Goal: Task Accomplishment & Management: Manage account settings

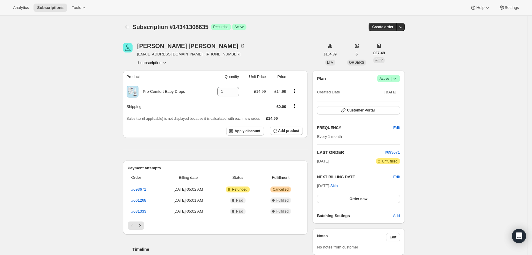
click at [398, 79] on icon at bounding box center [395, 79] width 6 height 6
click at [389, 105] on div "Pause subscription Cancel subscription" at bounding box center [391, 95] width 41 height 23
click at [387, 102] on span "Cancel subscription" at bounding box center [391, 100] width 34 height 4
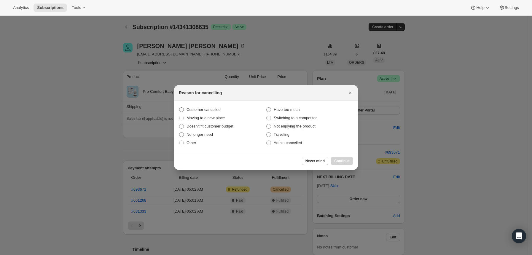
click at [225, 109] on label "Customer cancelled" at bounding box center [222, 110] width 87 height 8
click at [179, 108] on input "Customer cancelled" at bounding box center [179, 107] width 0 height 0
radio input "true"
click at [339, 159] on span "Continue" at bounding box center [341, 161] width 15 height 5
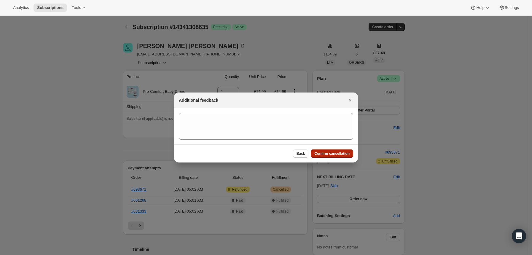
click at [333, 154] on span "Confirm cancellation" at bounding box center [331, 153] width 35 height 5
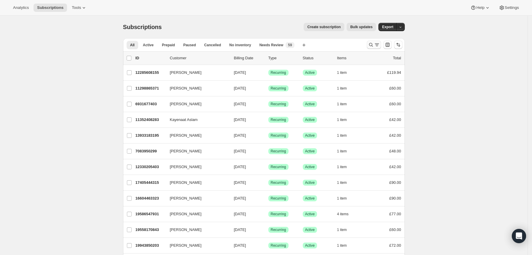
click at [373, 45] on icon "Search and filter results" at bounding box center [371, 45] width 6 height 6
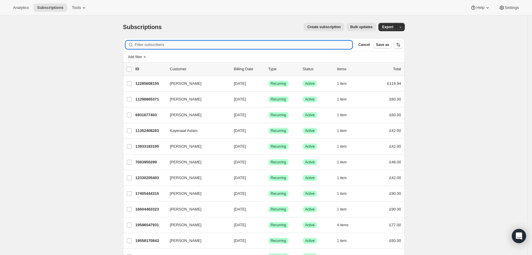
click at [283, 41] on input "Filter subscribers" at bounding box center [244, 45] width 218 height 8
paste input "georgiacosta@live.com"
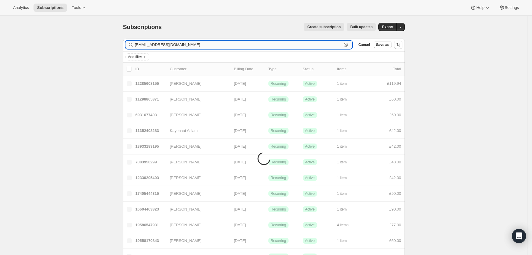
type input "georgiacosta@live.com"
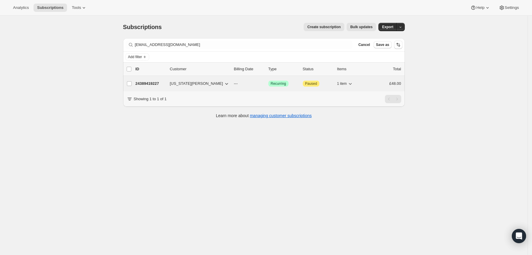
click at [300, 83] on div "24389419227 Georgia Costa --- Success Recurring Attention Paused 1 item £48.00" at bounding box center [268, 83] width 266 height 8
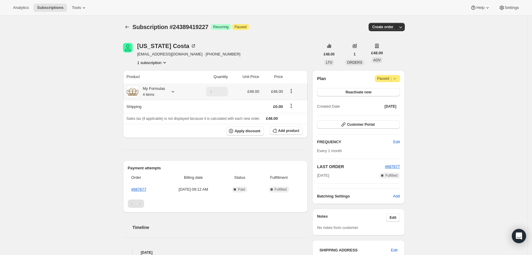
click at [172, 93] on icon at bounding box center [173, 92] width 6 height 6
click at [397, 79] on icon at bounding box center [395, 79] width 6 height 6
click at [391, 90] on span "Cancel subscription" at bounding box center [390, 90] width 34 height 4
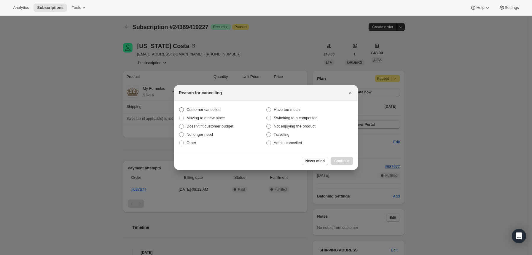
click at [210, 113] on label "Customer cancelled" at bounding box center [222, 110] width 87 height 8
click at [179, 108] on input "Customer cancelled" at bounding box center [179, 107] width 0 height 0
radio input "true"
click at [346, 163] on button "Continue" at bounding box center [342, 161] width 23 height 8
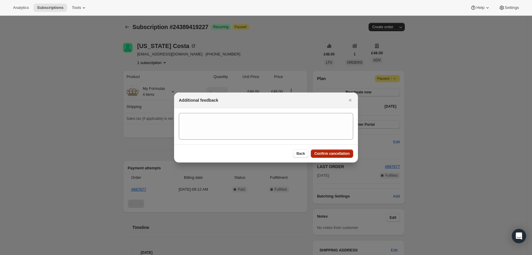
click at [337, 157] on button "Confirm cancellation" at bounding box center [332, 153] width 42 height 8
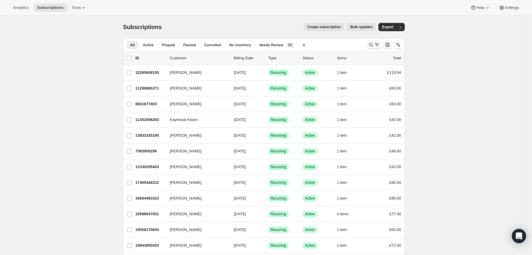
click at [373, 44] on icon "Search and filter results" at bounding box center [371, 45] width 6 height 6
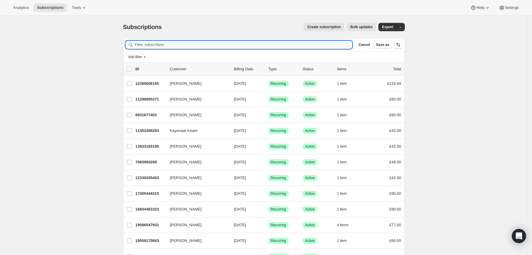
click at [296, 48] on input "Filter subscribers" at bounding box center [244, 45] width 218 height 8
type input "nats1690@icloud.com"
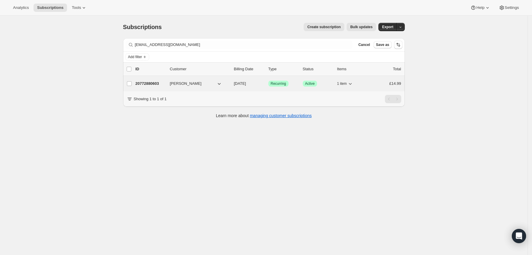
click at [259, 85] on p "[DATE]" at bounding box center [249, 84] width 30 height 6
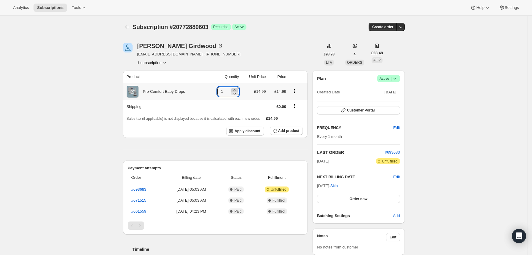
click at [237, 88] on icon at bounding box center [235, 90] width 6 height 6
type input "2"
click at [372, 200] on button "Order now" at bounding box center [358, 199] width 83 height 8
click at [372, 200] on span "Click to confirm" at bounding box center [358, 199] width 27 height 5
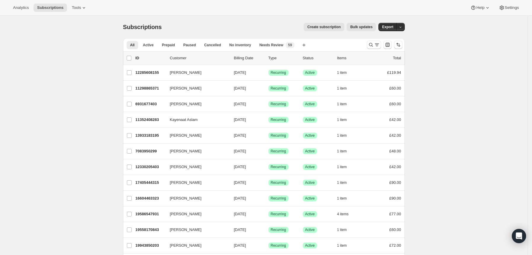
click at [367, 44] on div at bounding box center [384, 45] width 40 height 12
click at [370, 45] on icon "Search and filter results" at bounding box center [371, 45] width 6 height 6
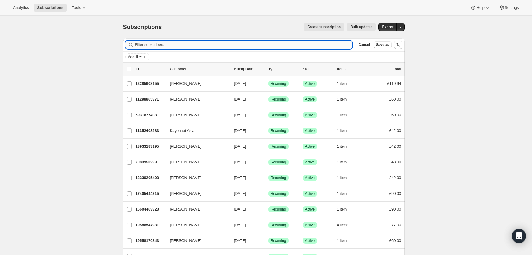
click at [329, 48] on input "Filter subscribers" at bounding box center [244, 45] width 218 height 8
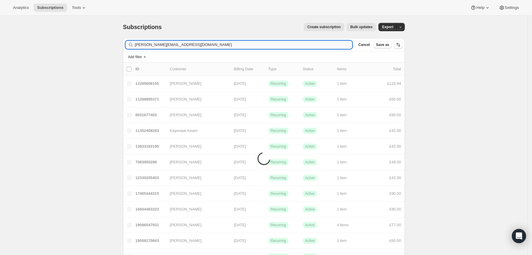
type input "ledia.bushi@gmail.com"
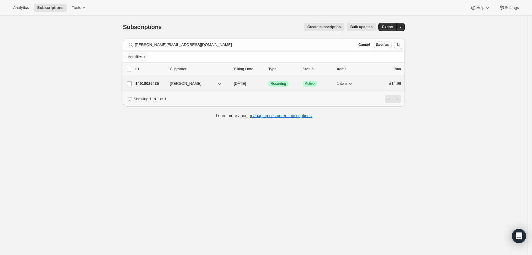
click at [298, 82] on div "Success Recurring" at bounding box center [283, 84] width 30 height 6
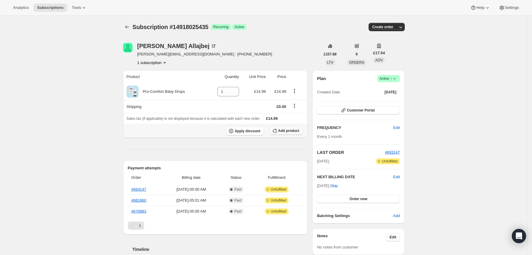
click at [291, 129] on span "Add product" at bounding box center [288, 130] width 21 height 5
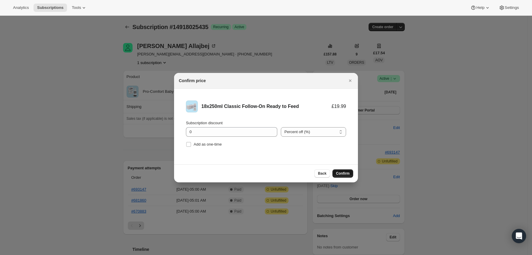
click at [340, 174] on span "Confirm" at bounding box center [343, 173] width 14 height 5
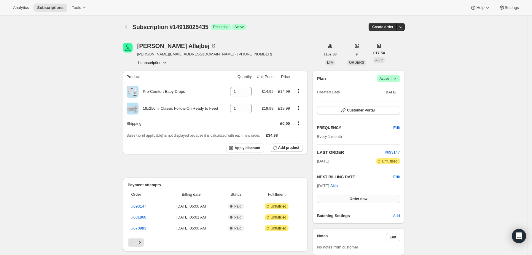
click at [372, 200] on button "Order now" at bounding box center [358, 199] width 83 height 8
click at [372, 200] on span "Click to confirm" at bounding box center [358, 199] width 27 height 5
click at [143, 241] on icon "Next" at bounding box center [140, 243] width 6 height 6
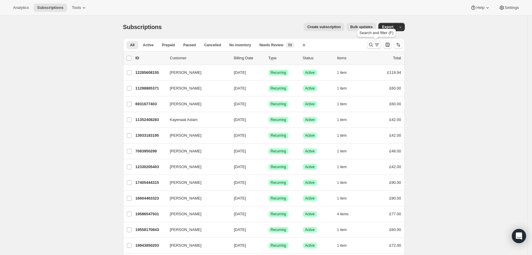
click at [374, 43] on icon "Search and filter results" at bounding box center [371, 45] width 6 height 6
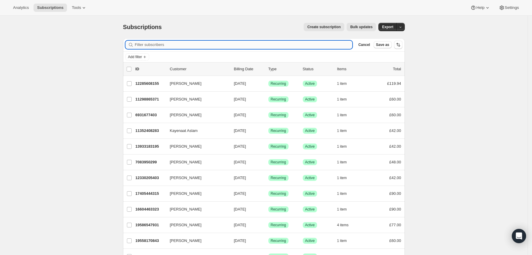
click at [301, 45] on input "Filter subscribers" at bounding box center [244, 45] width 218 height 8
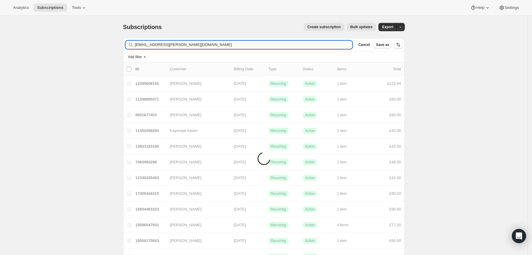
type input "[EMAIL_ADDRESS][PERSON_NAME][DOMAIN_NAME]"
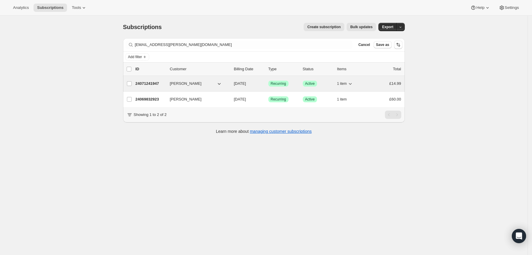
click at [295, 82] on div "Success Recurring" at bounding box center [283, 84] width 30 height 6
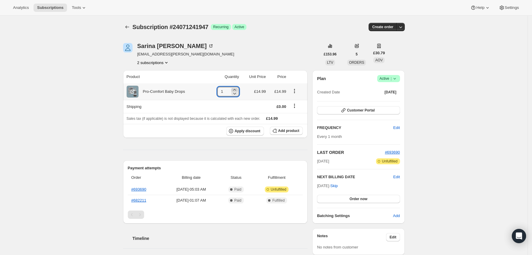
click at [237, 88] on icon at bounding box center [235, 90] width 6 height 6
type input "2"
click at [358, 200] on span "Order now" at bounding box center [359, 199] width 18 height 5
click at [358, 200] on span "Click to confirm" at bounding box center [358, 199] width 27 height 5
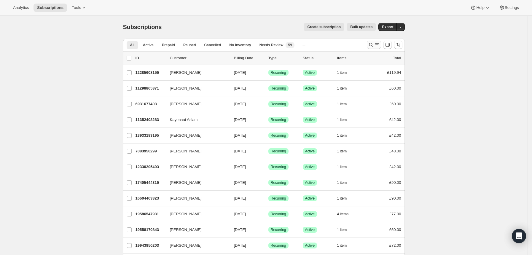
click at [373, 45] on icon "Search and filter results" at bounding box center [371, 45] width 4 height 4
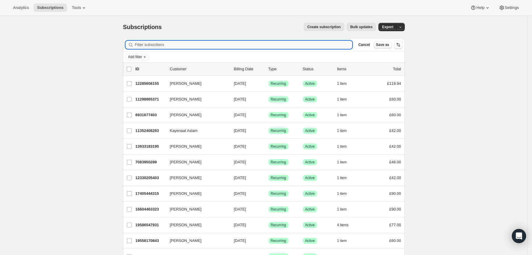
click at [318, 45] on input "Filter subscribers" at bounding box center [244, 45] width 218 height 8
paste input "[EMAIL_ADDRESS][DOMAIN_NAME]"
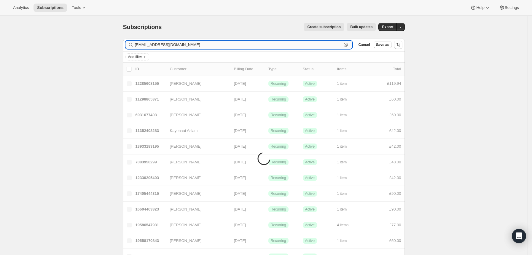
type input "[EMAIL_ADDRESS][DOMAIN_NAME]"
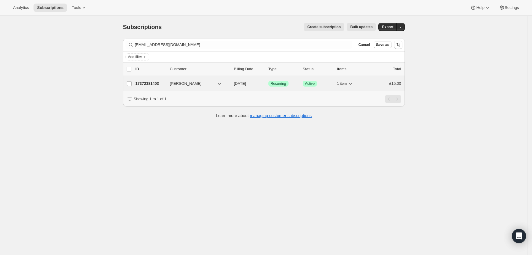
click at [294, 86] on div "Success Recurring" at bounding box center [283, 84] width 30 height 6
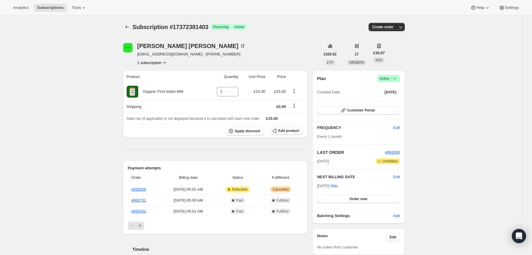
click at [398, 78] on icon at bounding box center [395, 79] width 6 height 6
click at [391, 100] on span "Cancel subscription" at bounding box center [391, 100] width 34 height 4
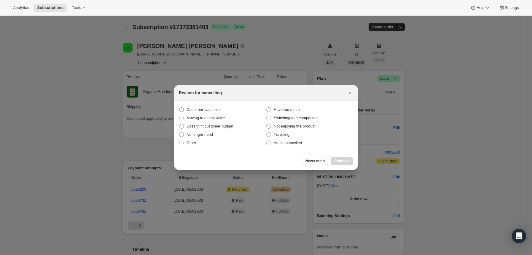
click at [220, 109] on label "Customer cancelled" at bounding box center [222, 110] width 87 height 8
click at [179, 108] on input "Customer cancelled" at bounding box center [179, 107] width 0 height 0
radio input "true"
click at [346, 162] on span "Continue" at bounding box center [341, 161] width 15 height 5
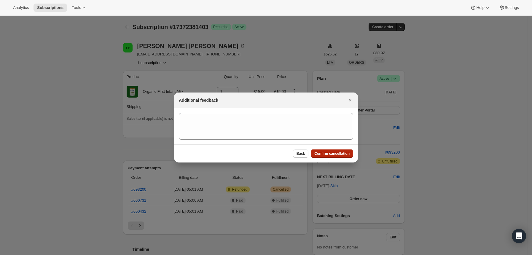
click at [331, 153] on span "Confirm cancellation" at bounding box center [331, 153] width 35 height 5
